Goal: Use online tool/utility: Utilize a website feature to perform a specific function

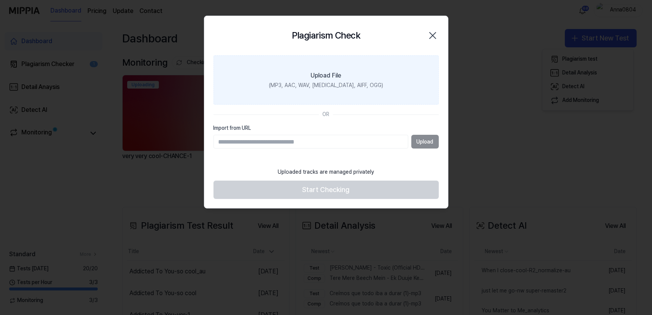
click at [344, 83] on div "(MP3, AAC, WAV, [MEDICAL_DATA], AIFF, OGG)" at bounding box center [326, 86] width 114 height 8
click at [0, 0] on input "Upload File (MP3, AAC, WAV, [MEDICAL_DATA], AIFF, OGG)" at bounding box center [0, 0] width 0 height 0
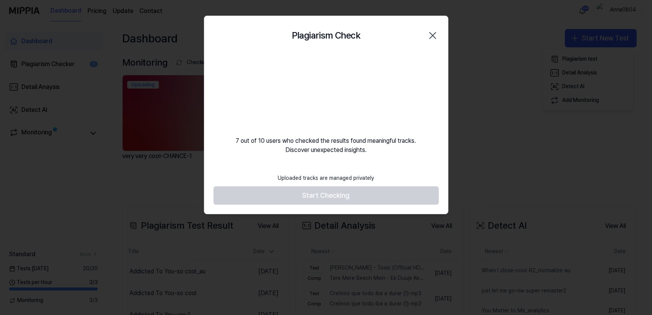
click at [436, 35] on icon "button" at bounding box center [433, 35] width 12 height 12
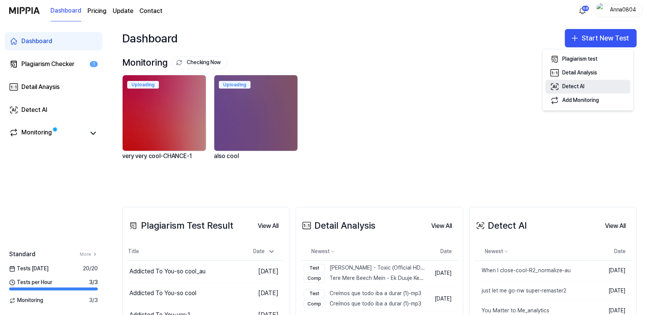
click at [579, 84] on div "Detect AI" at bounding box center [574, 87] width 22 height 8
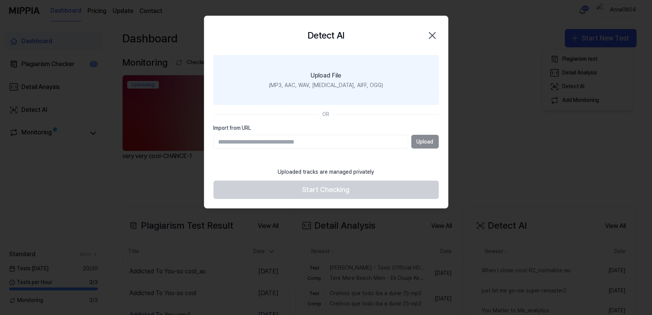
click at [389, 82] on label "Upload File (MP3, AAC, WAV, [MEDICAL_DATA], AIFF, OGG)" at bounding box center [326, 80] width 225 height 50
click at [0, 0] on input "Upload File (MP3, AAC, WAV, [MEDICAL_DATA], AIFF, OGG)" at bounding box center [0, 0] width 0 height 0
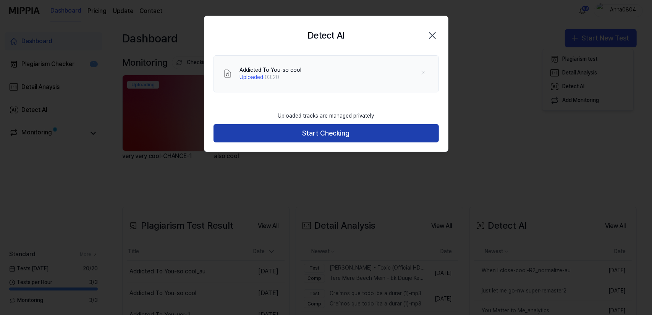
click at [388, 133] on button "Start Checking" at bounding box center [326, 133] width 225 height 18
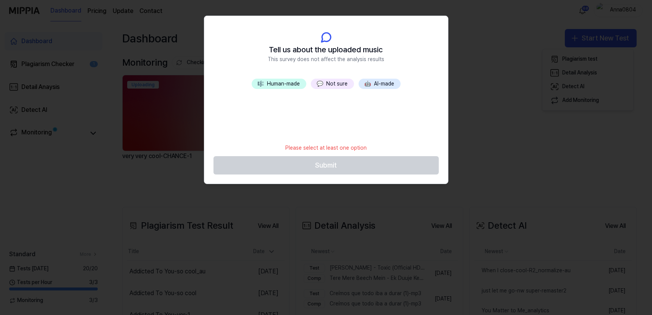
click at [337, 84] on button "💬 Not sure" at bounding box center [332, 84] width 43 height 11
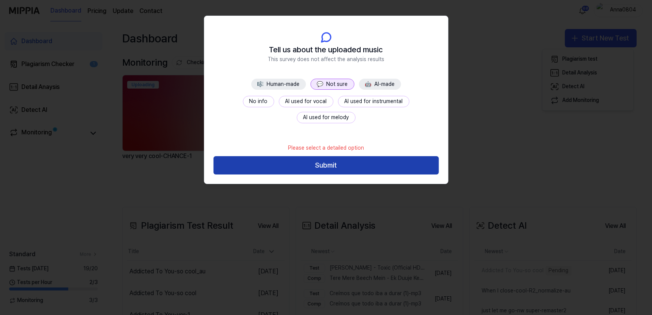
click at [332, 171] on button "Submit" at bounding box center [326, 165] width 225 height 18
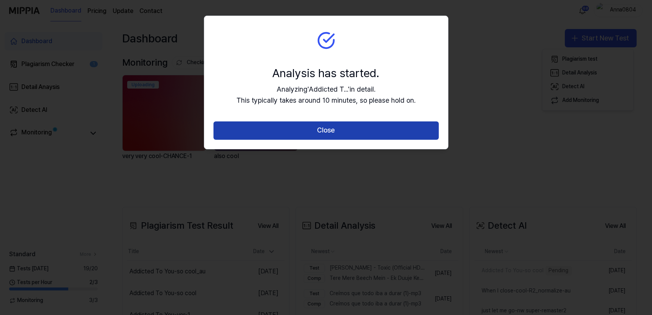
click at [324, 130] on button "Close" at bounding box center [326, 131] width 225 height 18
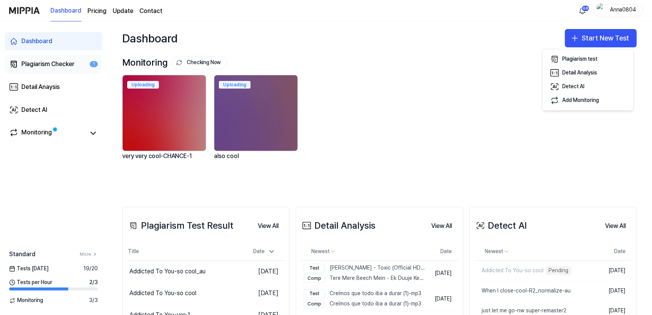
click at [63, 60] on div "Plagiarism Checker" at bounding box center [47, 64] width 53 height 9
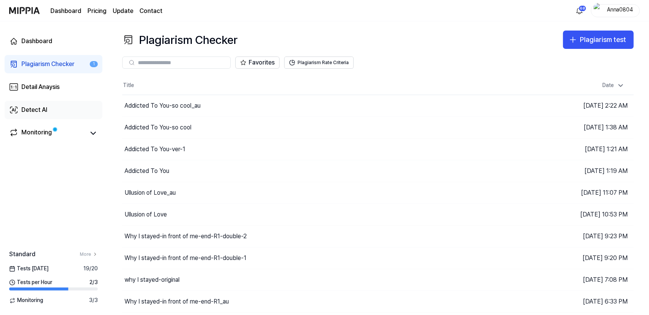
click at [38, 110] on div "Detect AI" at bounding box center [34, 109] width 26 height 9
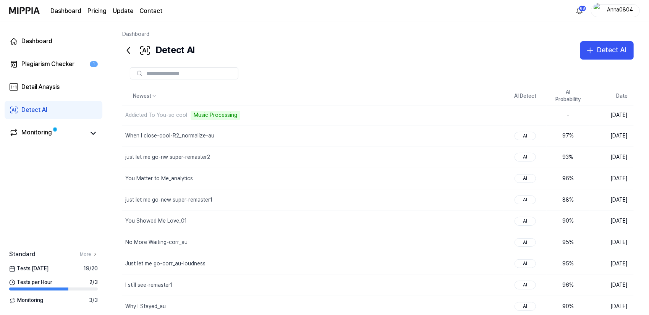
scroll to position [29, 0]
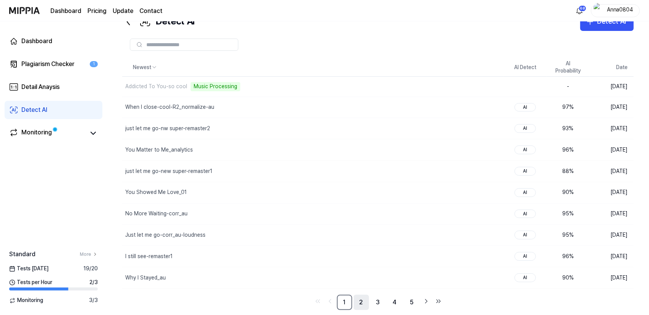
click at [359, 299] on link "2" at bounding box center [361, 302] width 15 height 15
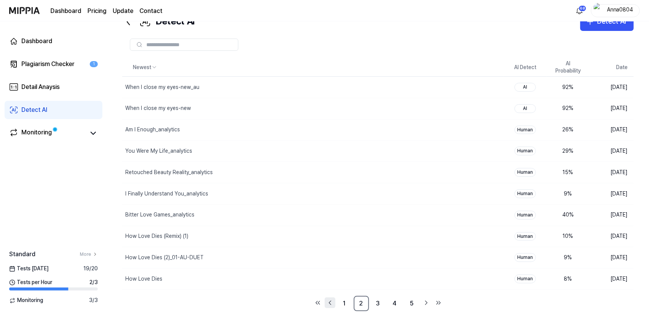
click at [329, 298] on icon "Go to previous page" at bounding box center [330, 302] width 8 height 9
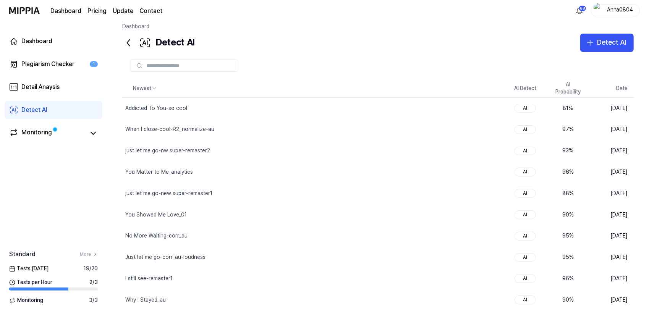
scroll to position [7, 0]
click at [604, 42] on div "Detect AI" at bounding box center [611, 42] width 29 height 11
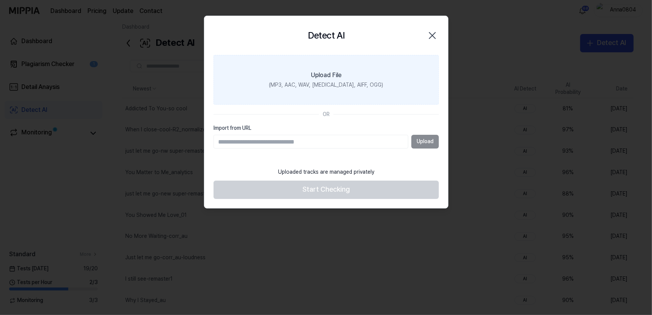
click at [321, 80] on label "Upload File (MP3, AAC, WAV, [MEDICAL_DATA], AIFF, OGG)" at bounding box center [326, 80] width 225 height 50
click at [0, 0] on input "Upload File (MP3, AAC, WAV, [MEDICAL_DATA], AIFF, OGG)" at bounding box center [0, 0] width 0 height 0
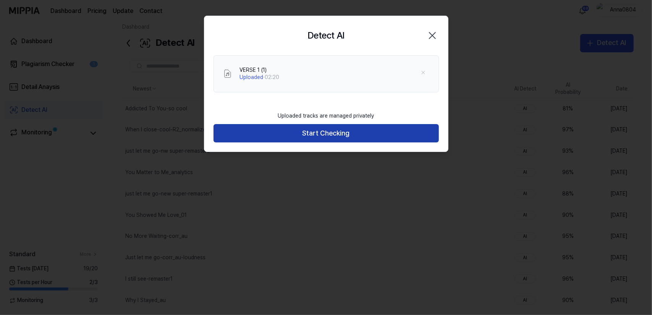
click at [273, 134] on button "Start Checking" at bounding box center [326, 133] width 225 height 18
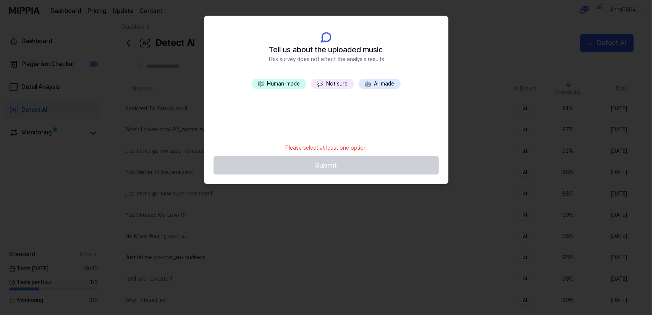
click at [328, 89] on button "💬 Not sure" at bounding box center [332, 84] width 43 height 11
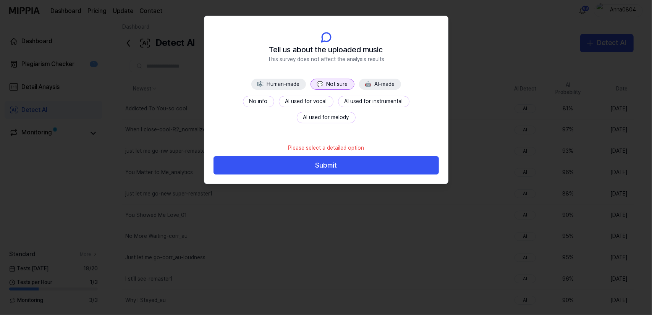
click at [328, 88] on button "💬 Not sure" at bounding box center [333, 84] width 44 height 11
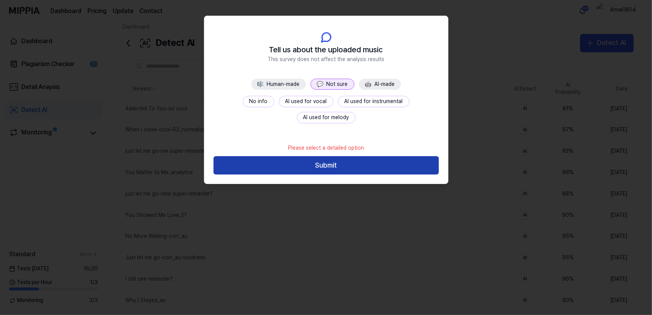
click at [318, 165] on button "Submit" at bounding box center [326, 165] width 225 height 18
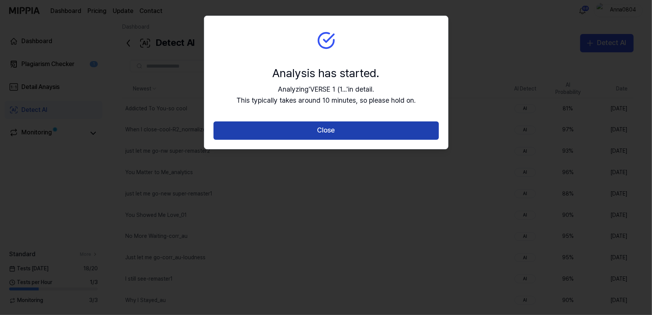
click at [319, 132] on button "Close" at bounding box center [326, 131] width 225 height 18
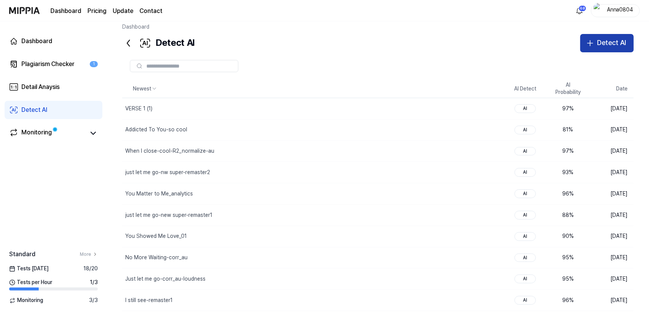
click at [593, 44] on icon "button" at bounding box center [590, 43] width 9 height 9
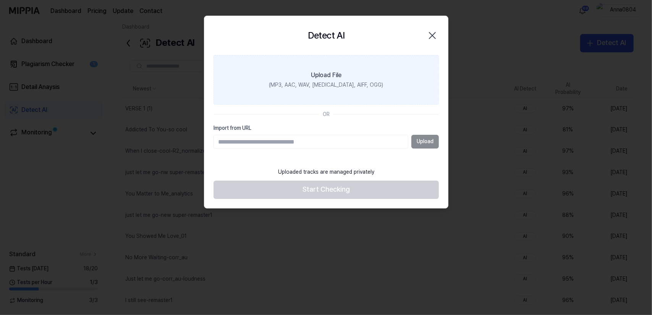
click at [327, 78] on div "Upload File" at bounding box center [326, 75] width 31 height 9
click at [0, 0] on input "Upload File (MP3, AAC, WAV, [MEDICAL_DATA], AIFF, OGG)" at bounding box center [0, 0] width 0 height 0
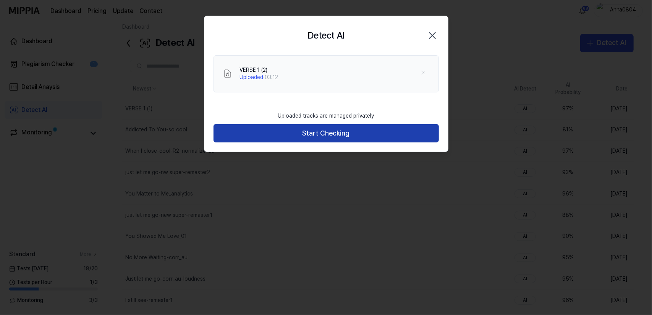
click at [298, 131] on button "Start Checking" at bounding box center [326, 133] width 225 height 18
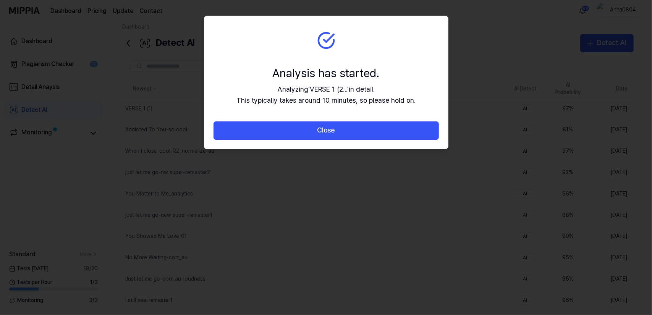
click at [298, 131] on button "Close" at bounding box center [326, 131] width 225 height 18
